Goal: Information Seeking & Learning: Learn about a topic

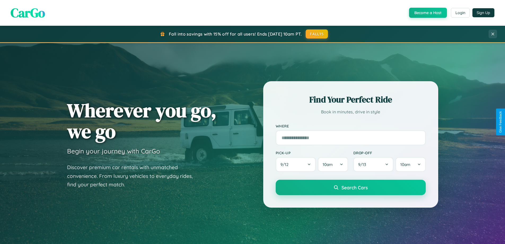
scroll to position [1020, 0]
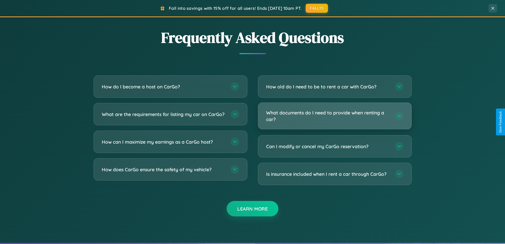
click at [334, 116] on h3 "What documents do I need to provide when renting a car?" at bounding box center [327, 115] width 123 height 13
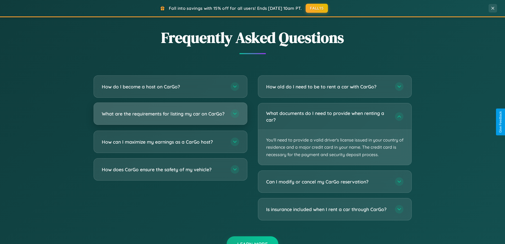
click at [170, 116] on h3 "What are the requirements for listing my car on CarGo?" at bounding box center [163, 113] width 123 height 7
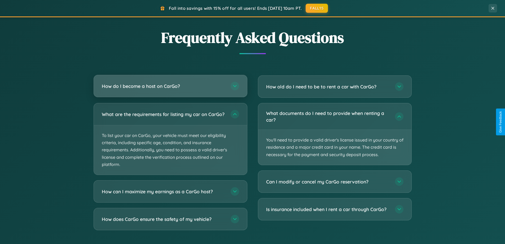
click at [170, 86] on h3 "How do I become a host on CarGo?" at bounding box center [163, 86] width 123 height 7
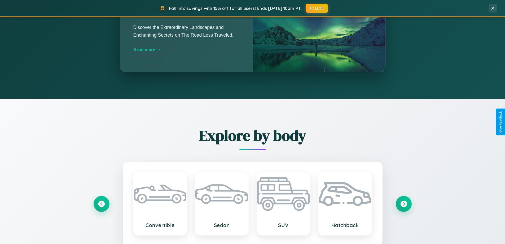
scroll to position [365, 0]
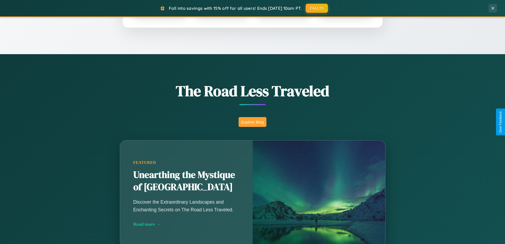
click at [252, 122] on button "Explore Blog" at bounding box center [252, 122] width 28 height 10
